Goal: Task Accomplishment & Management: Use online tool/utility

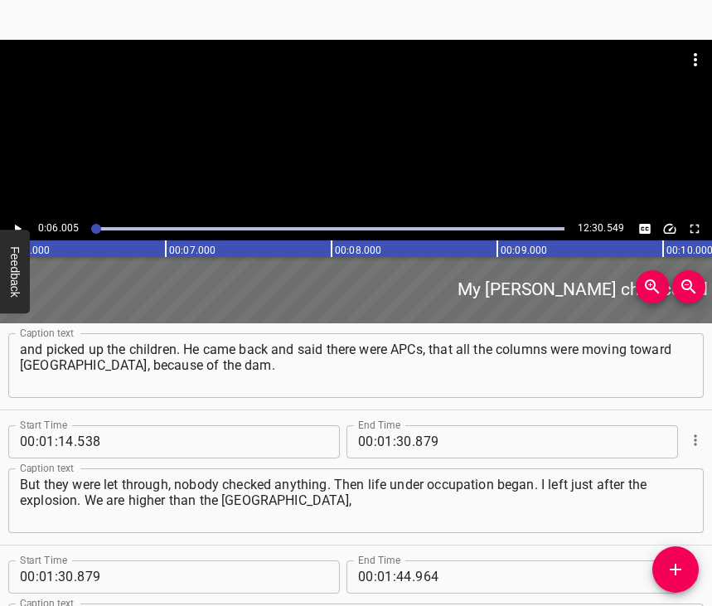
scroll to position [930, 0]
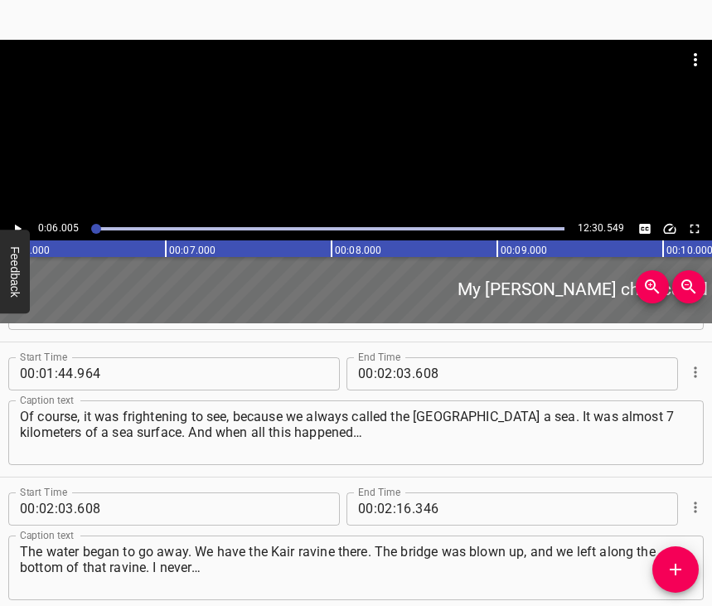
click at [308, 390] on div "00 : 01 : 44 . 964 Start Time" at bounding box center [173, 373] width 331 height 33
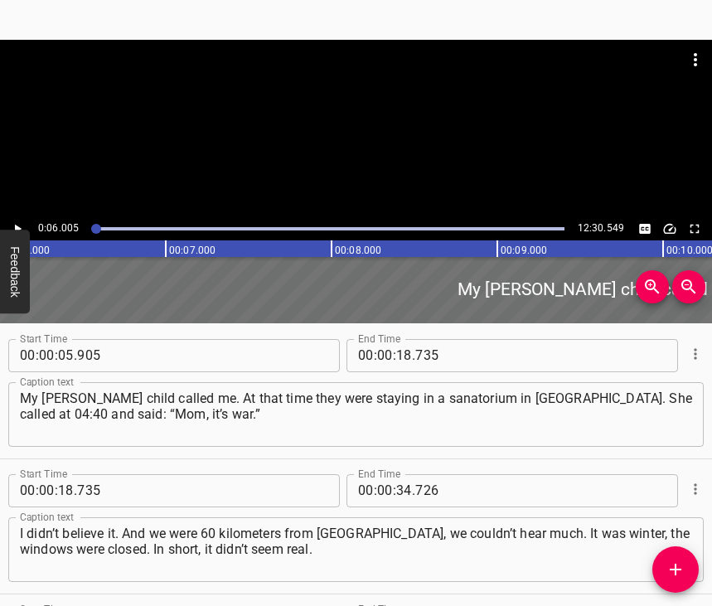
scroll to position [0, 0]
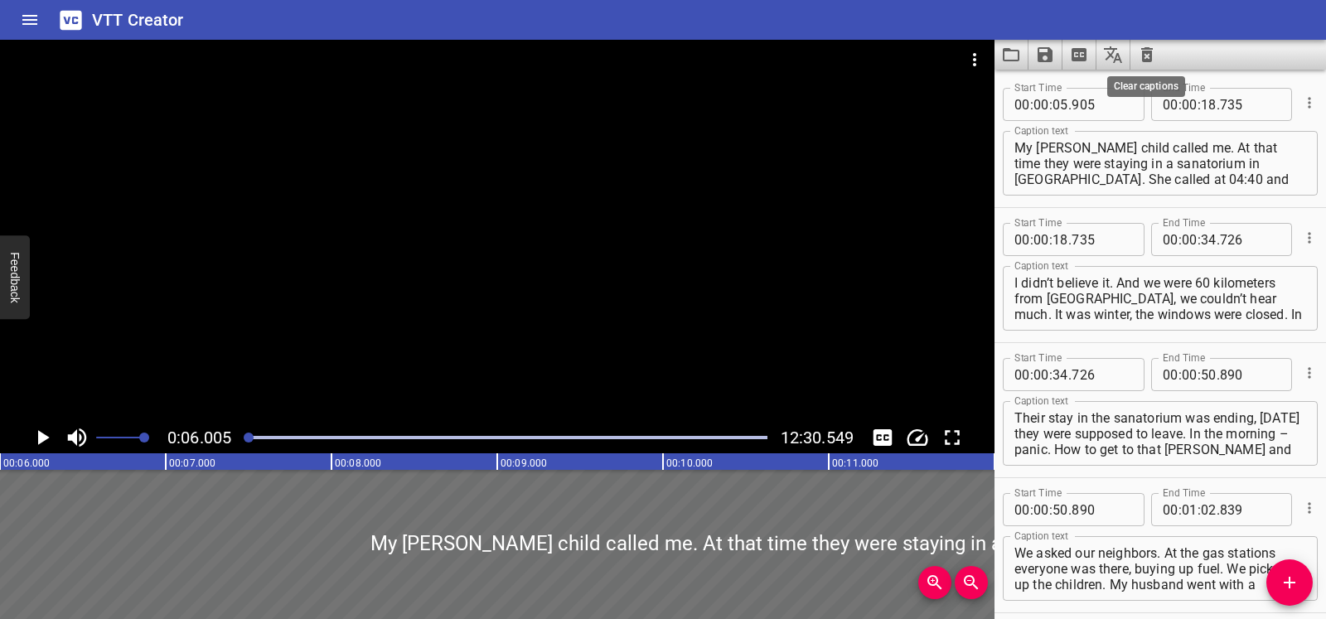
click at [711, 60] on icon "Clear captions" at bounding box center [1147, 54] width 12 height 15
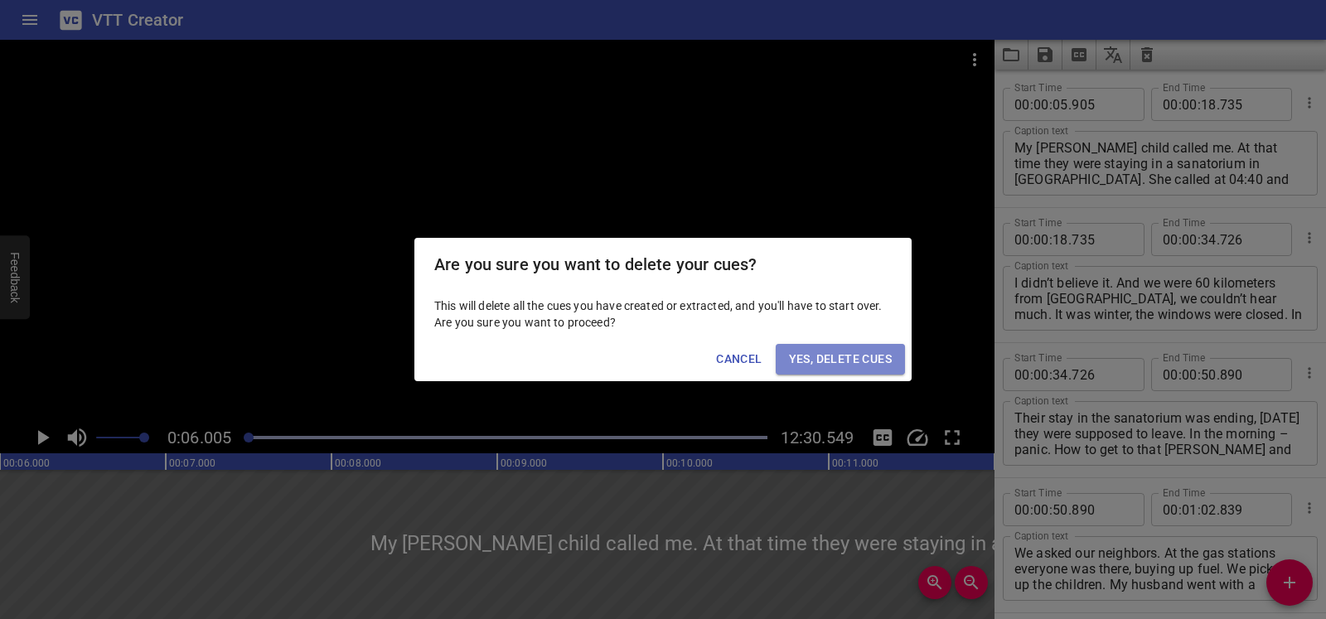
click at [711, 362] on span "Yes, Delete Cues" at bounding box center [840, 359] width 103 height 21
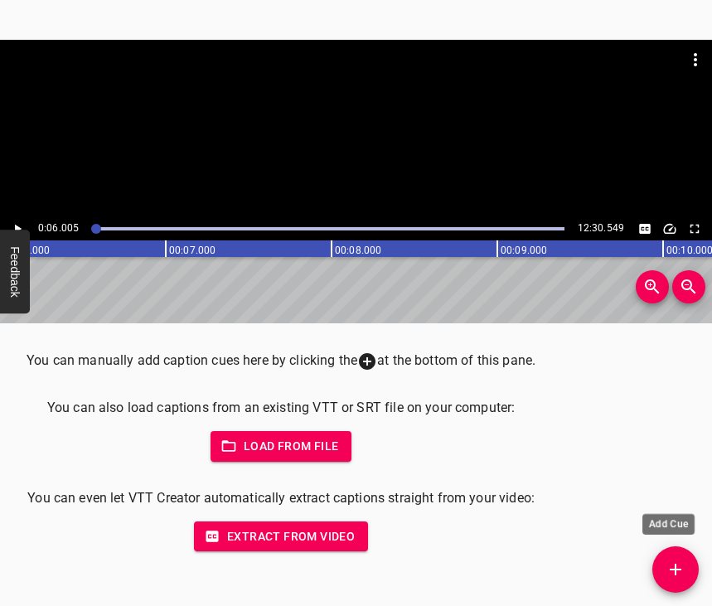
click at [677, 568] on icon "Add Cue" at bounding box center [676, 569] width 12 height 12
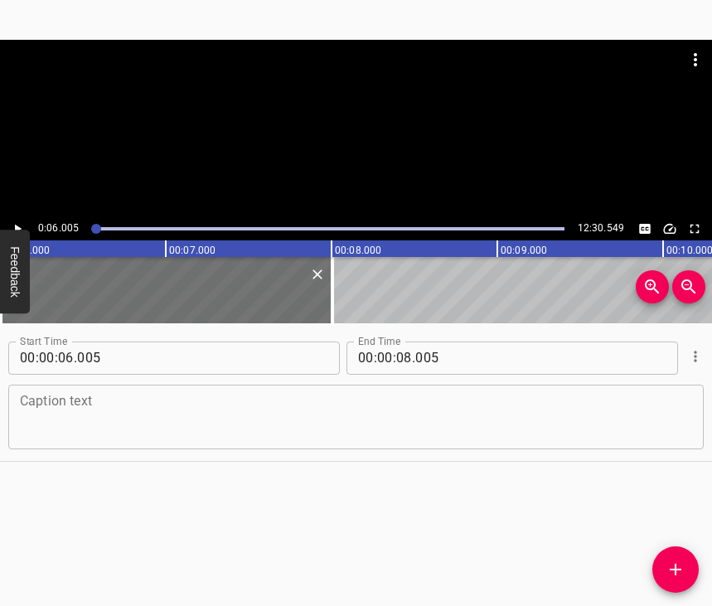
click at [51, 423] on textarea at bounding box center [356, 416] width 672 height 47
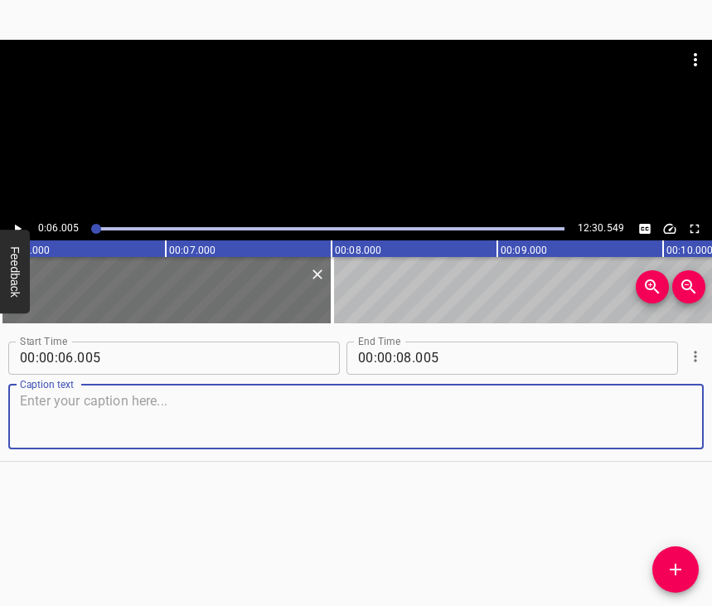
paste textarea "On [DATE] I was just setting up the exhibition at [GEOGRAPHIC_DATA] in [GEOGRAP…"
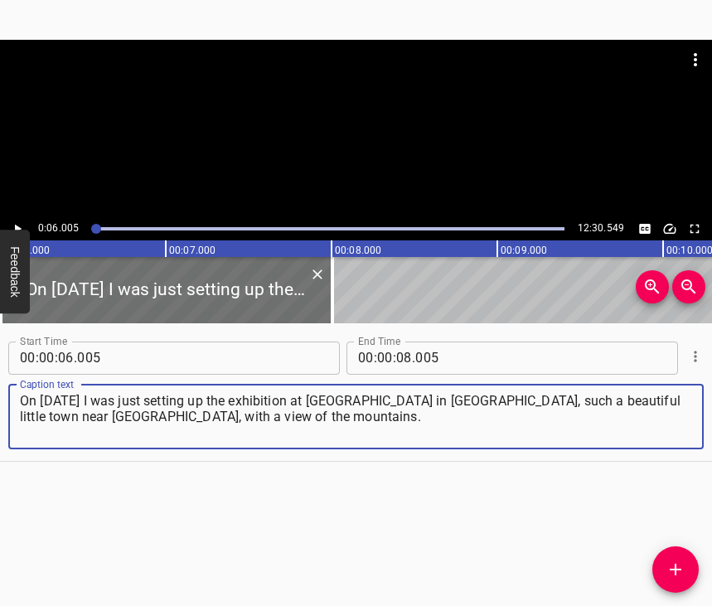
type textarea "On [DATE] I was just setting up the exhibition at [GEOGRAPHIC_DATA] in [GEOGRAP…"
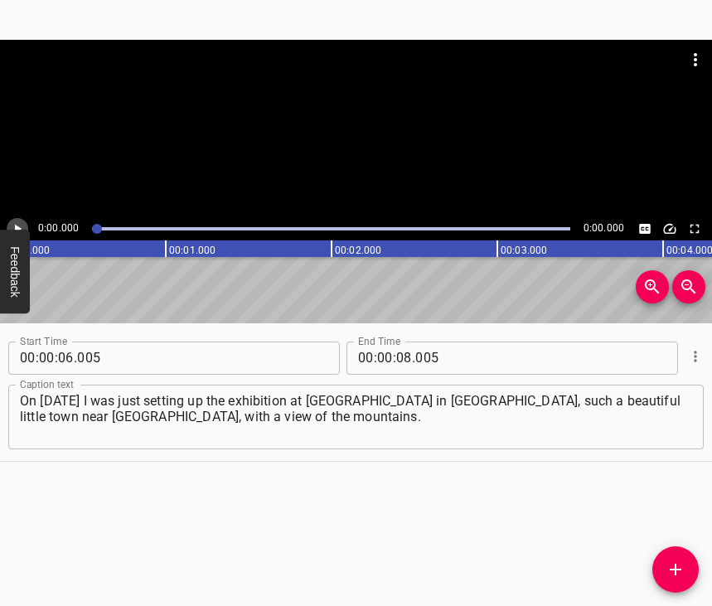
click at [18, 227] on icon "Play/Pause" at bounding box center [18, 228] width 7 height 9
click at [11, 230] on icon "Play/Pause" at bounding box center [17, 228] width 15 height 15
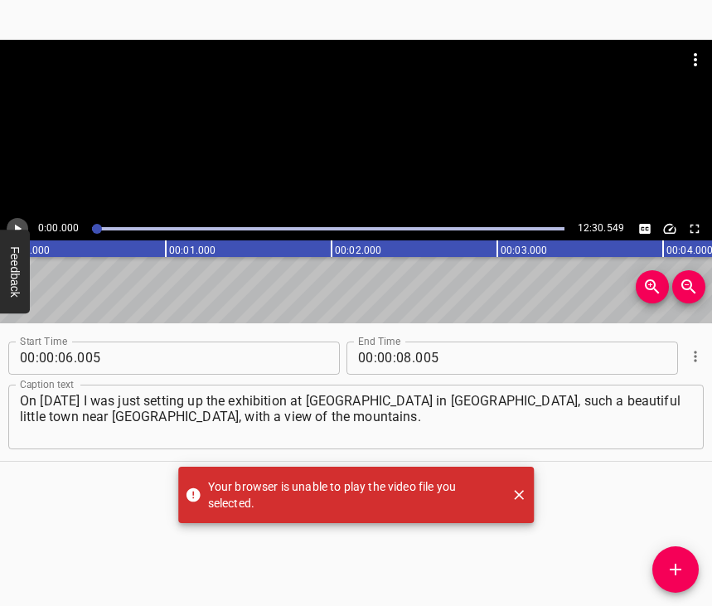
click at [15, 228] on icon "Play/Pause" at bounding box center [18, 228] width 7 height 9
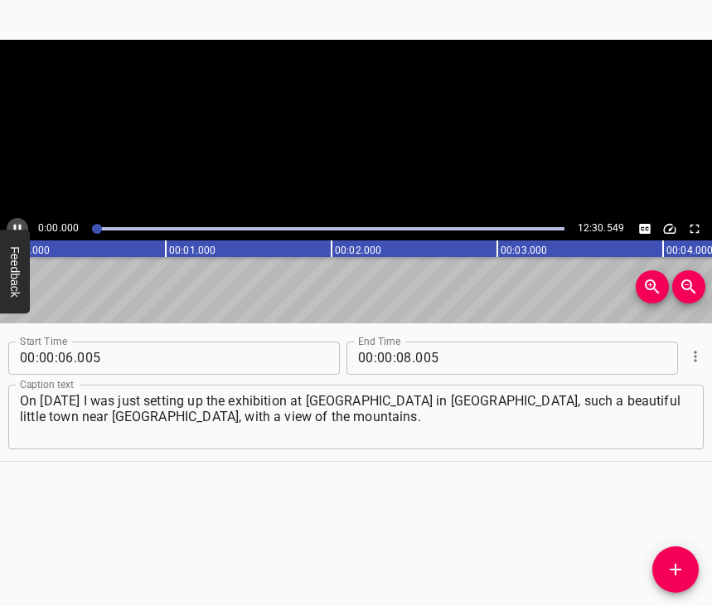
click at [15, 228] on icon "Play/Pause" at bounding box center [17, 228] width 7 height 9
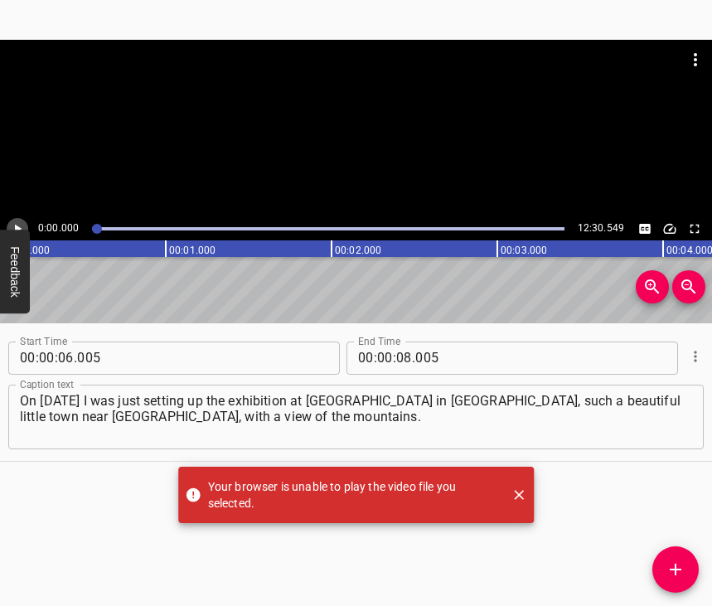
click at [19, 230] on icon "Play/Pause" at bounding box center [18, 228] width 7 height 9
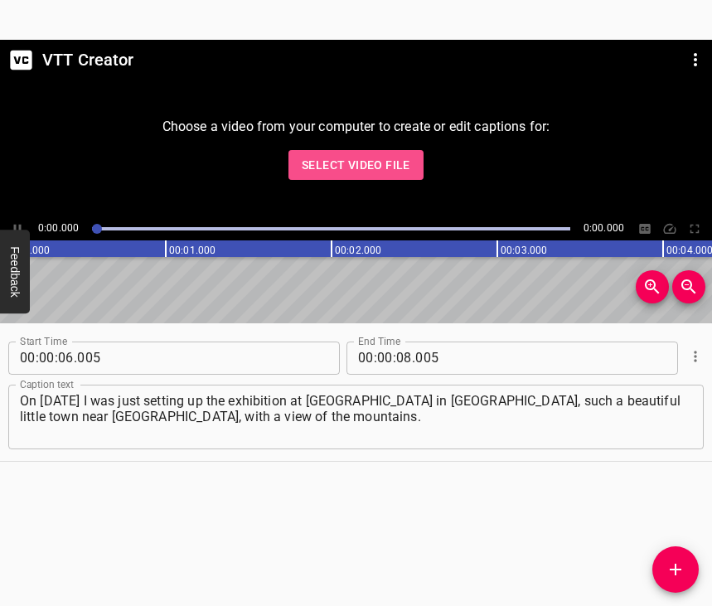
click at [370, 160] on span "Select Video File" at bounding box center [356, 165] width 109 height 21
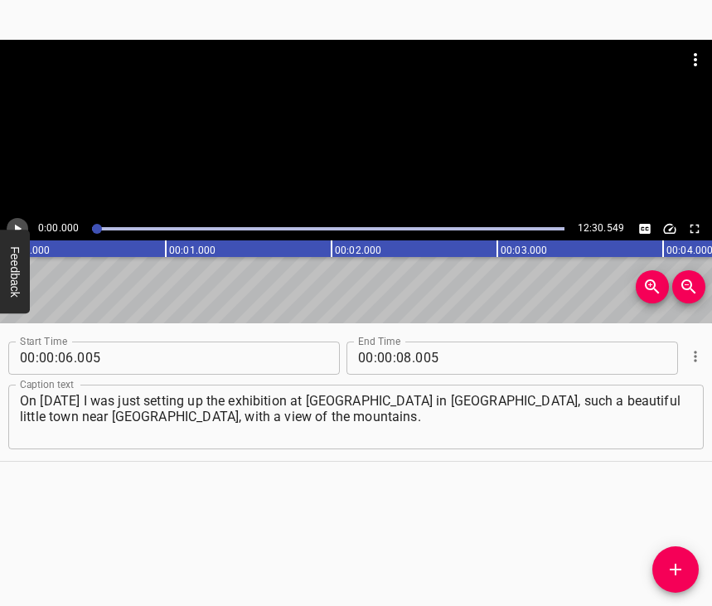
click at [12, 226] on icon "Play/Pause" at bounding box center [17, 228] width 15 height 15
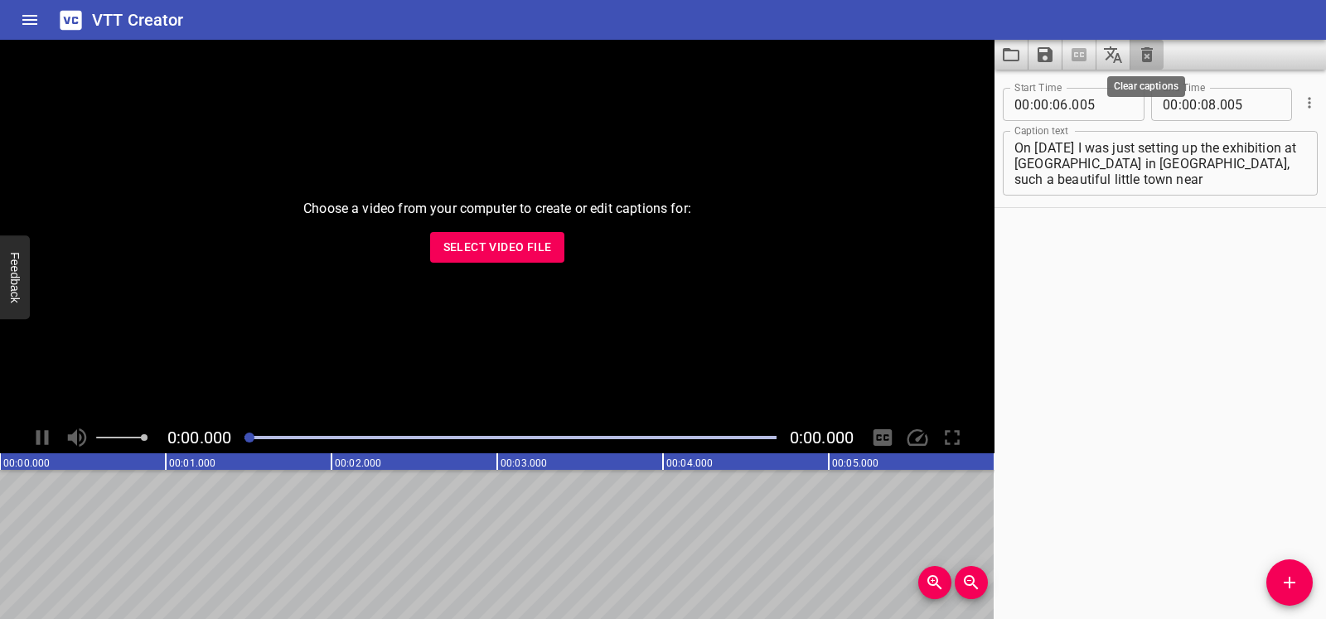
click at [1144, 59] on icon "Clear captions" at bounding box center [1147, 54] width 12 height 15
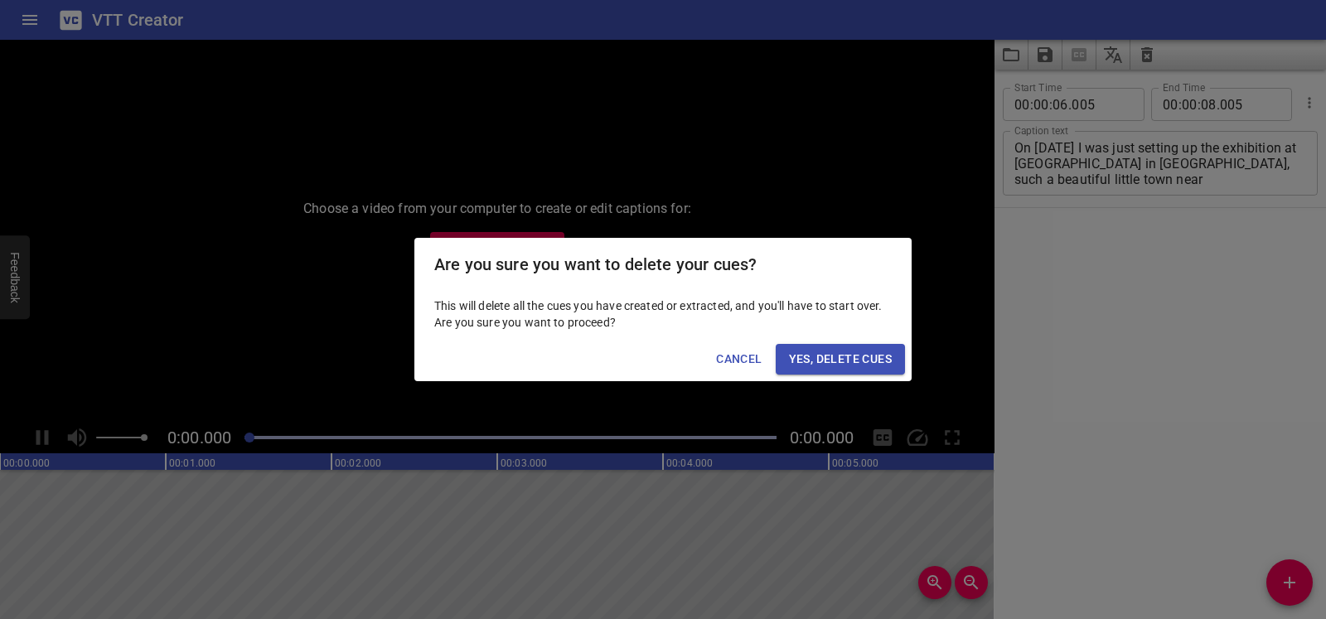
click at [866, 362] on span "Yes, Delete Cues" at bounding box center [840, 359] width 103 height 21
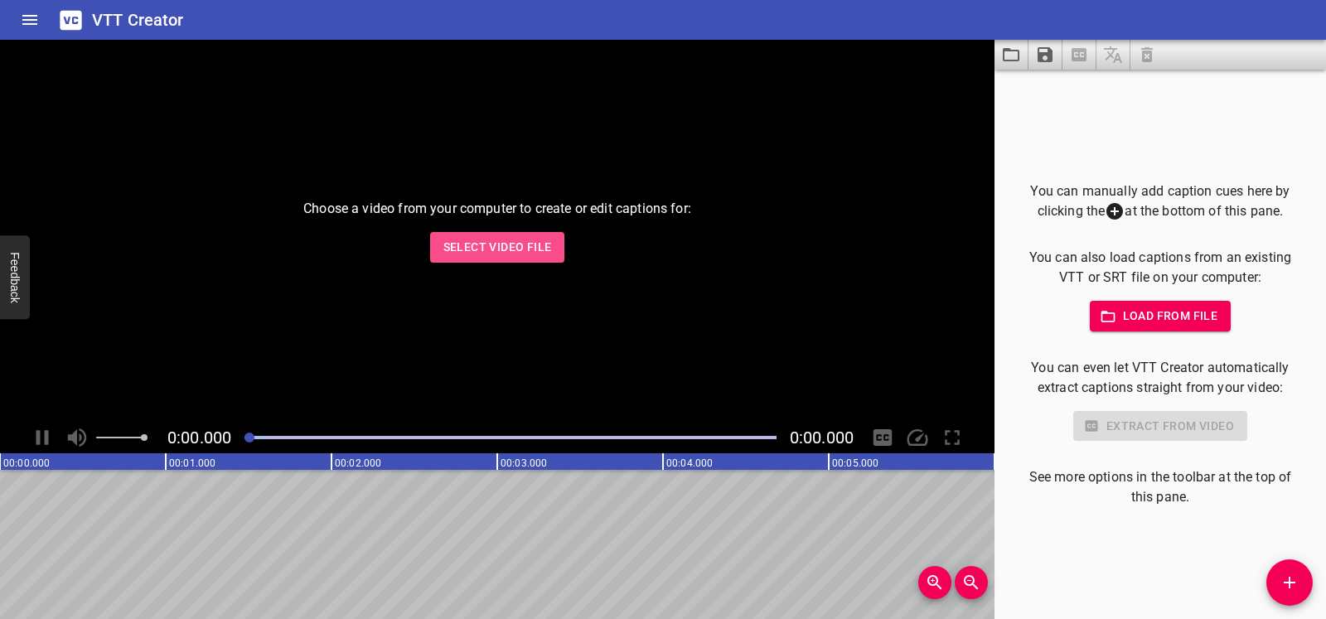
click at [532, 240] on span "Select Video File" at bounding box center [497, 247] width 109 height 21
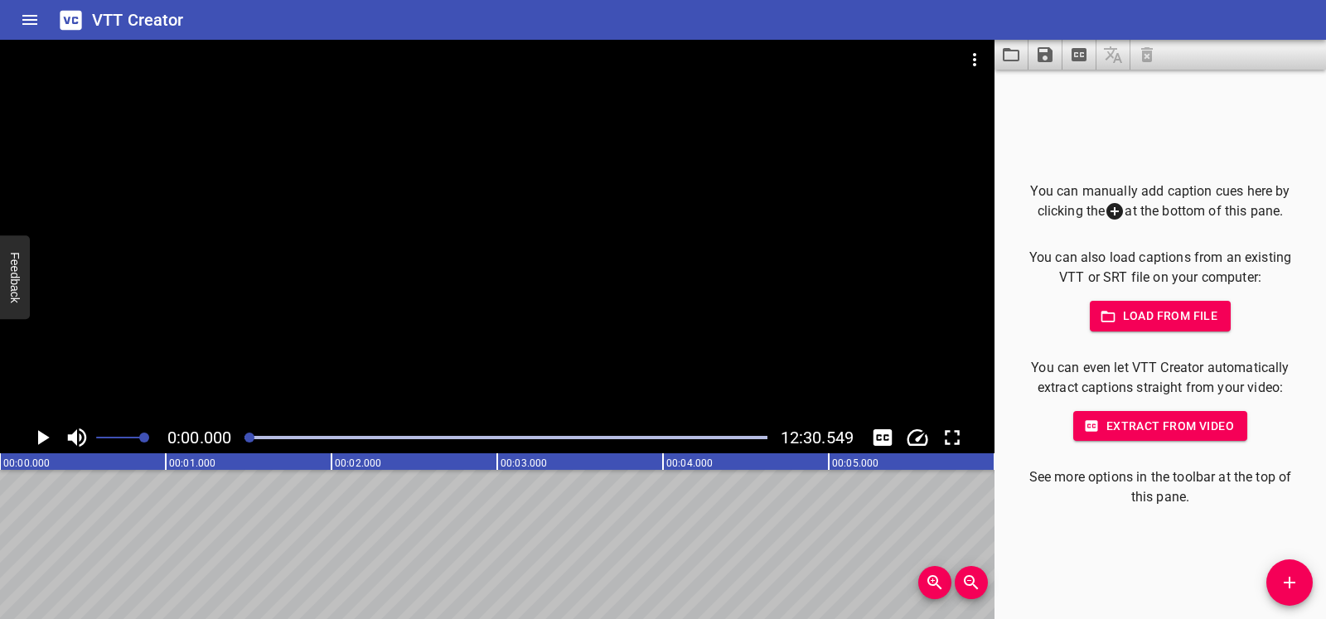
click at [47, 443] on icon "Play/Pause" at bounding box center [42, 437] width 25 height 25
